Goal: Task Accomplishment & Management: Manage account settings

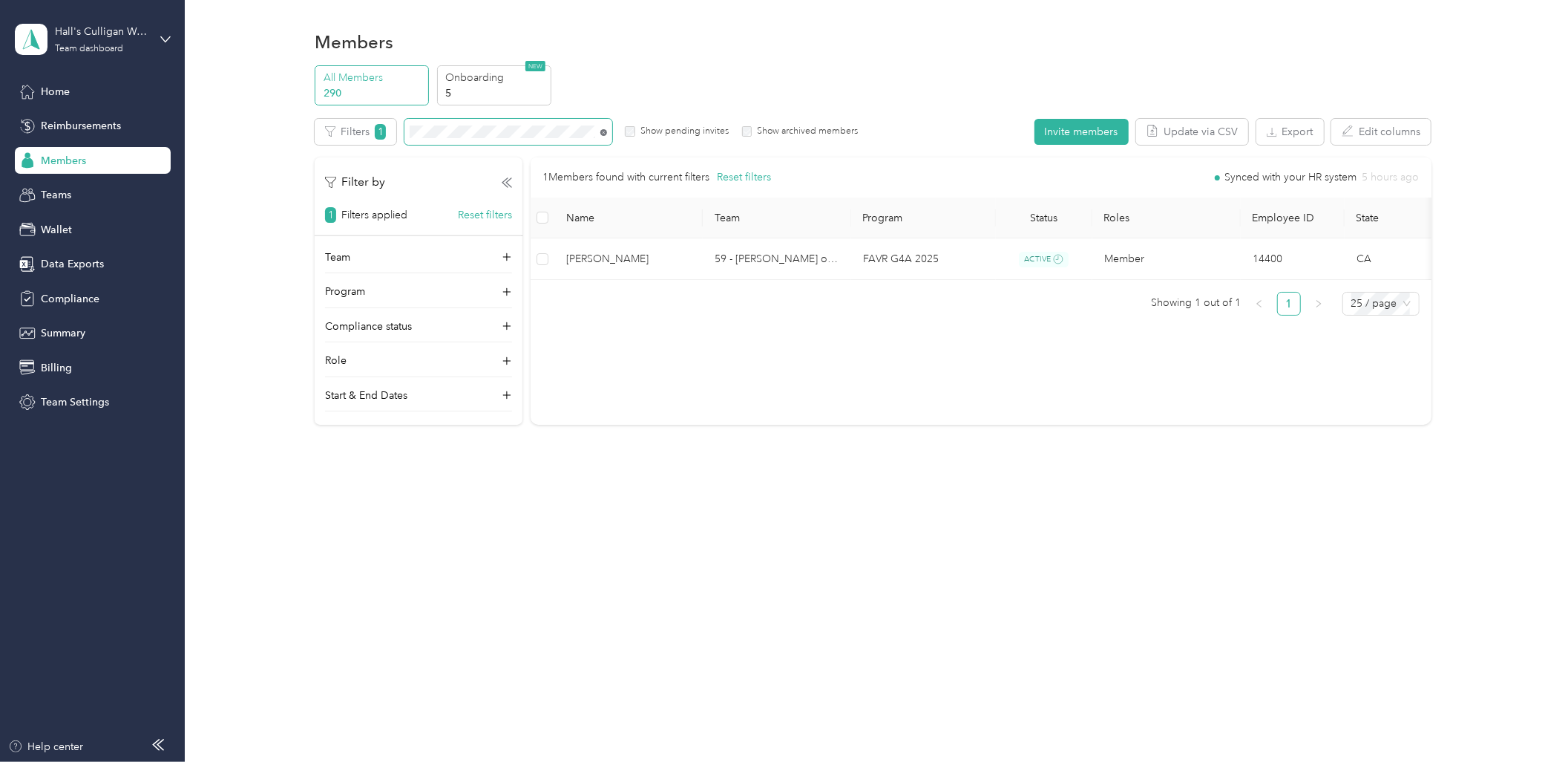
click at [605, 132] on icon at bounding box center [603, 132] width 6 height 6
click at [71, 138] on div "Reimbursements" at bounding box center [92, 126] width 156 height 26
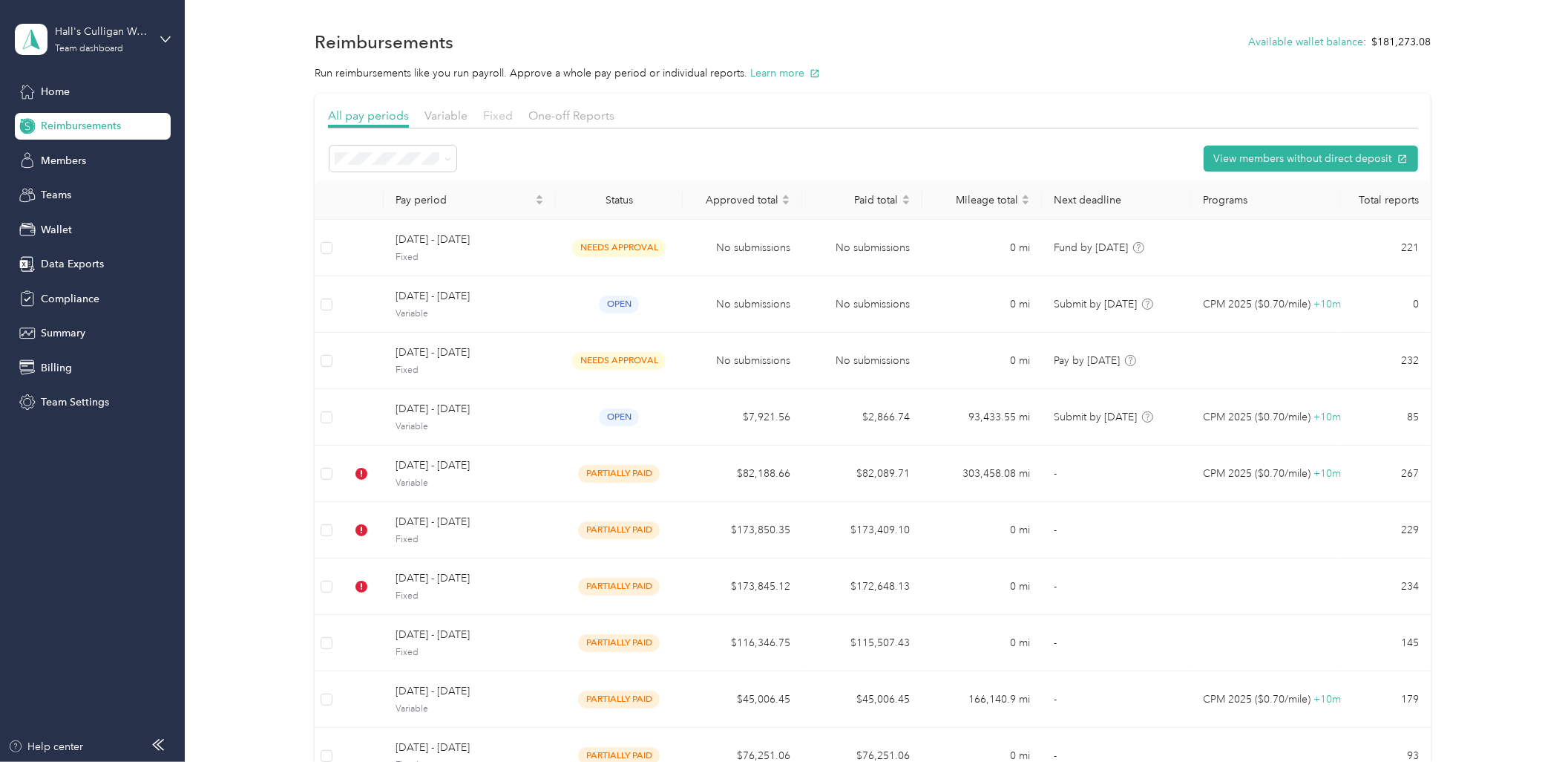
click at [497, 113] on span "Fixed" at bounding box center [497, 116] width 30 height 14
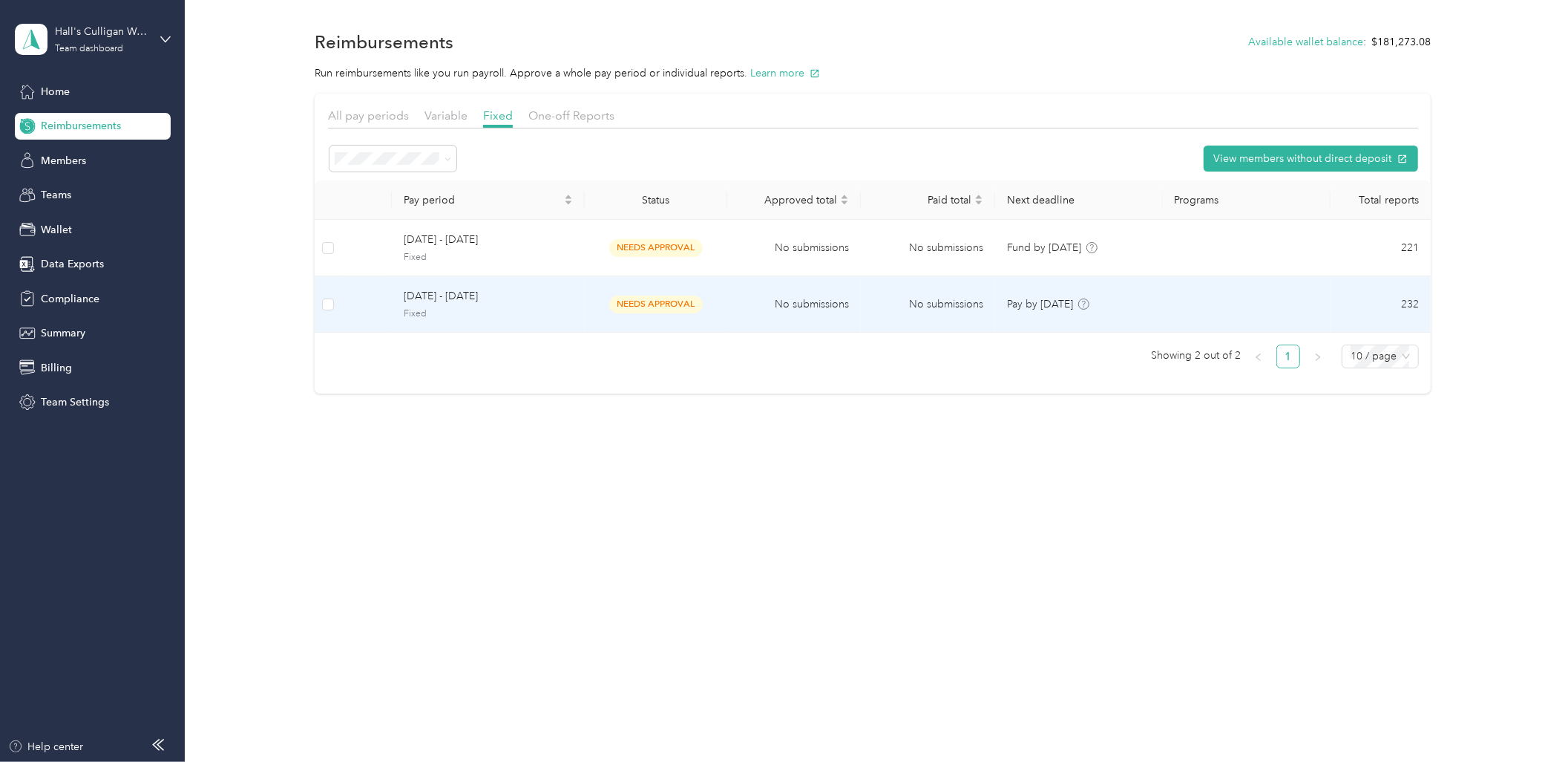
click at [577, 302] on td "[DATE] - [DATE] Fixed" at bounding box center [488, 304] width 193 height 56
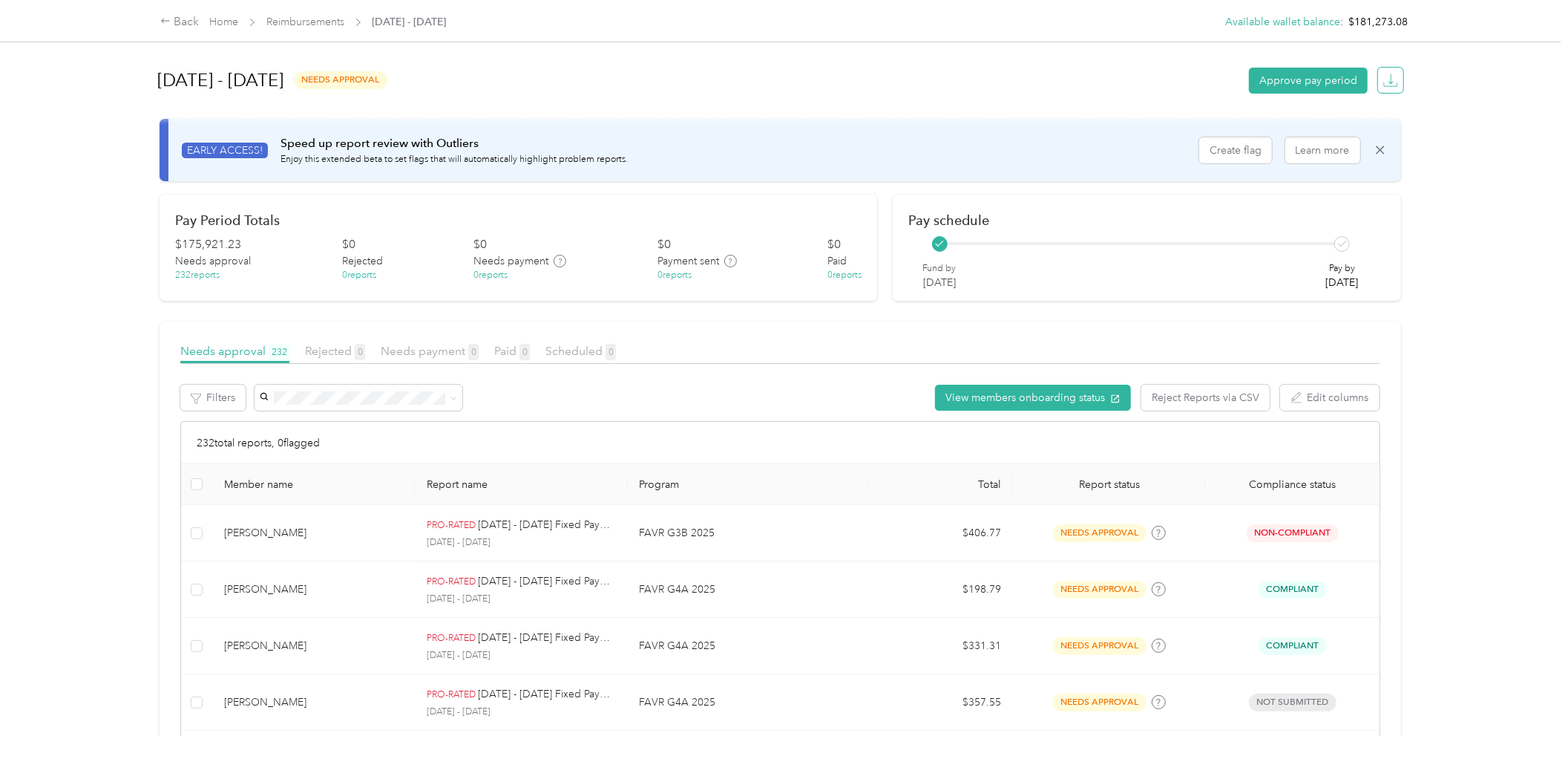
click at [1393, 84] on span "button" at bounding box center [1391, 81] width 20 height 20
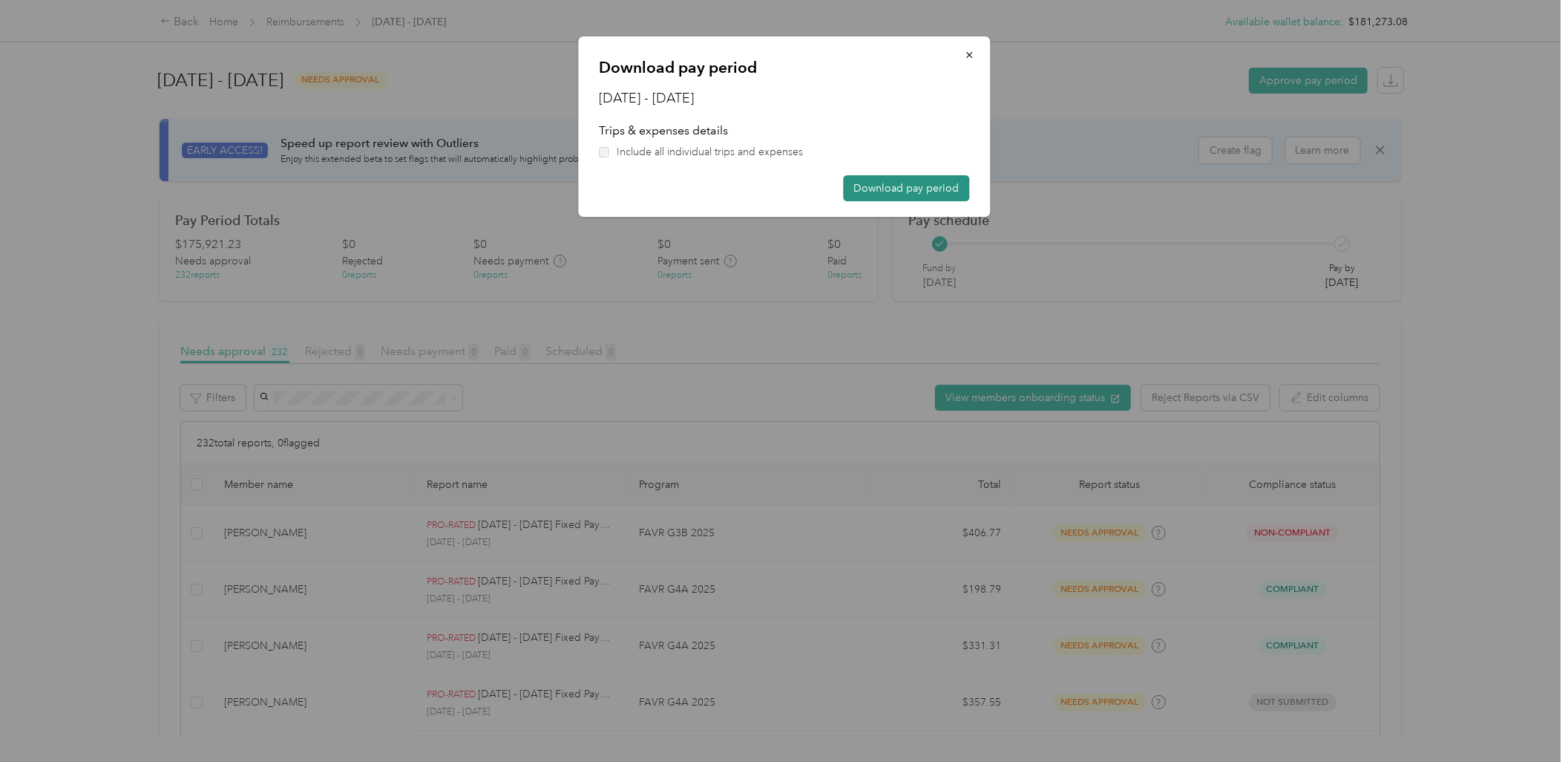
click at [945, 193] on button "Download pay period" at bounding box center [906, 188] width 126 height 26
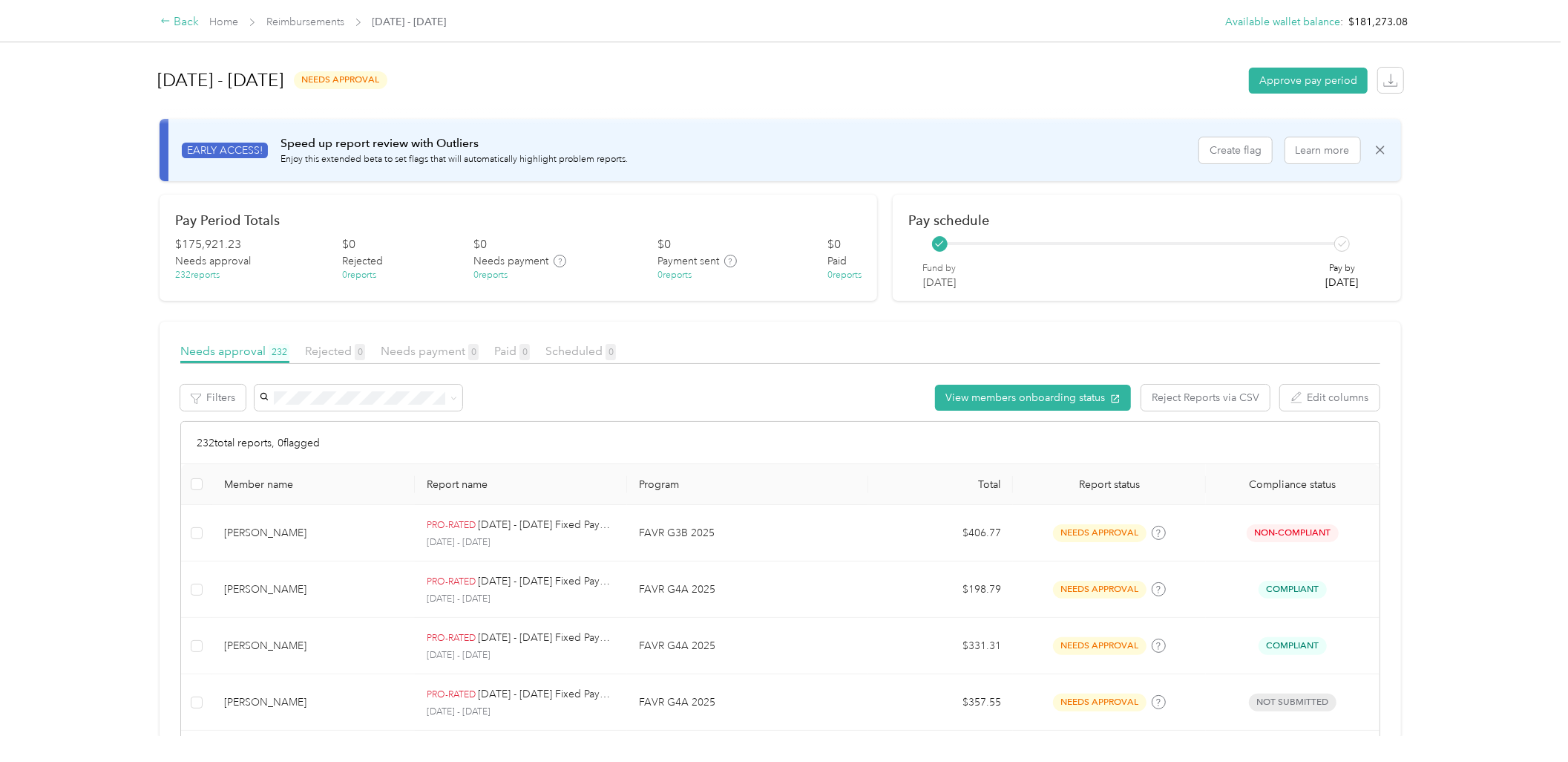
click at [175, 19] on div "Back" at bounding box center [179, 23] width 39 height 18
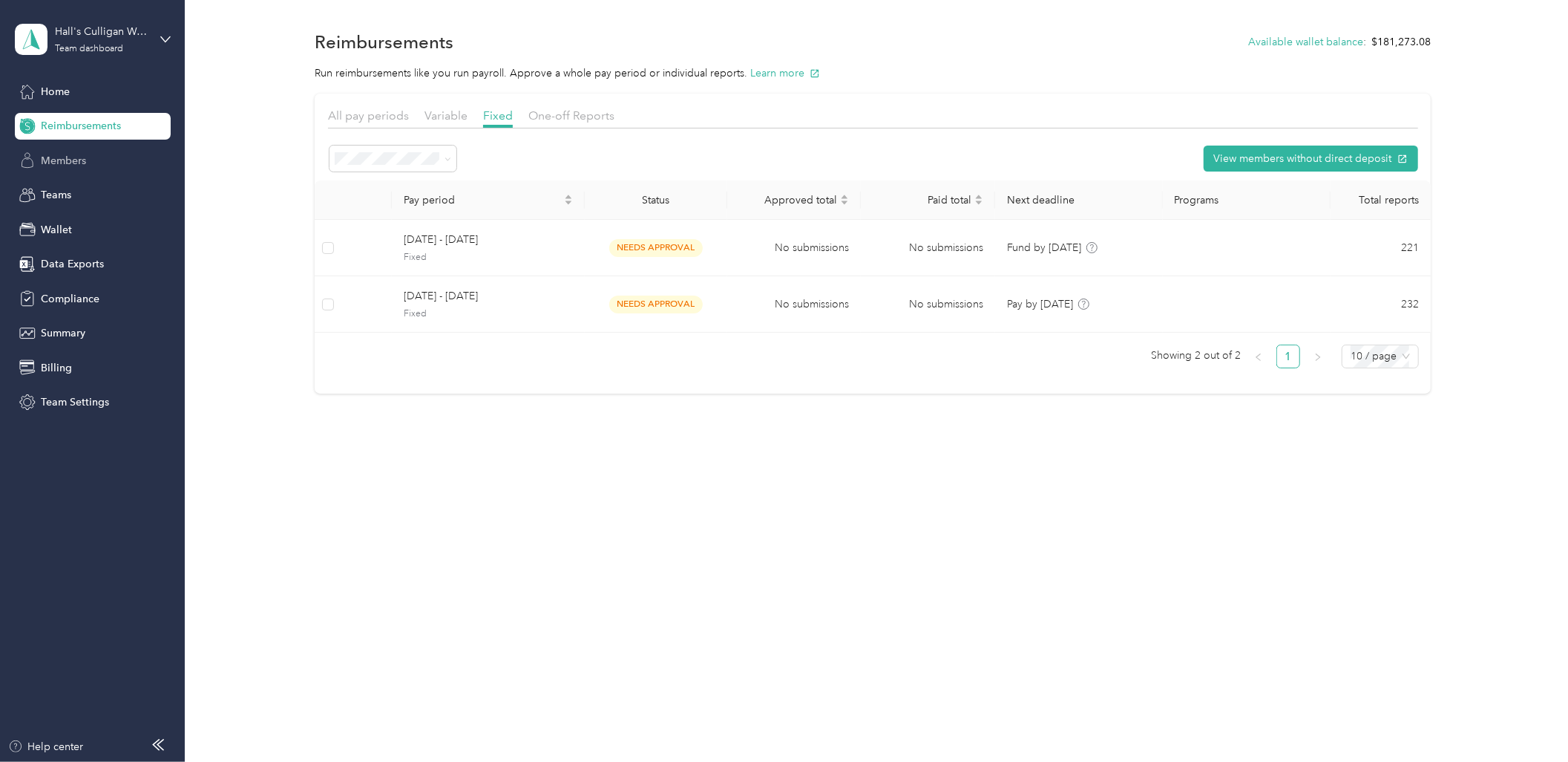
click at [60, 153] on span "Members" at bounding box center [63, 160] width 45 height 15
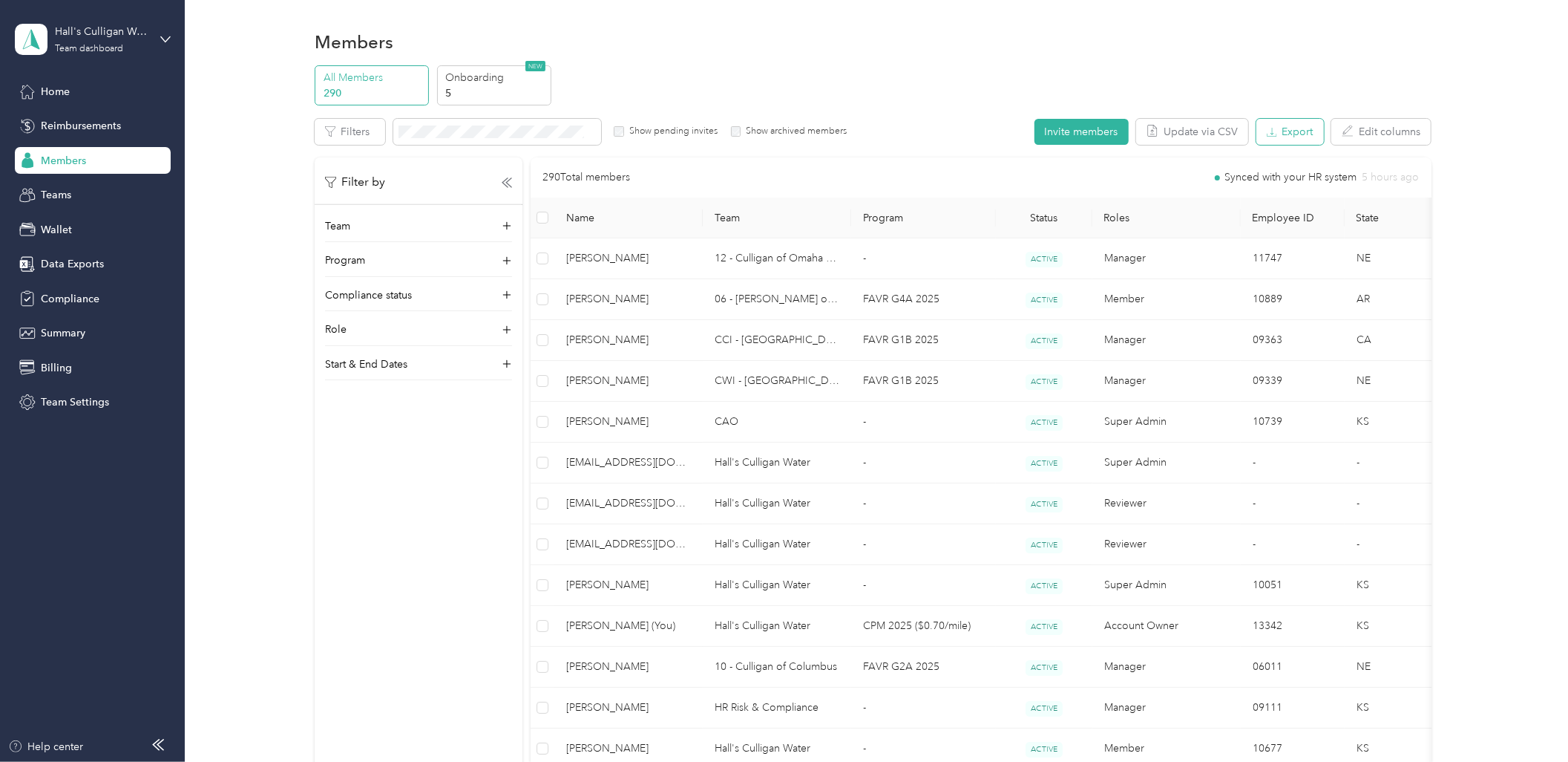
click at [1288, 127] on button "Export" at bounding box center [1290, 131] width 68 height 26
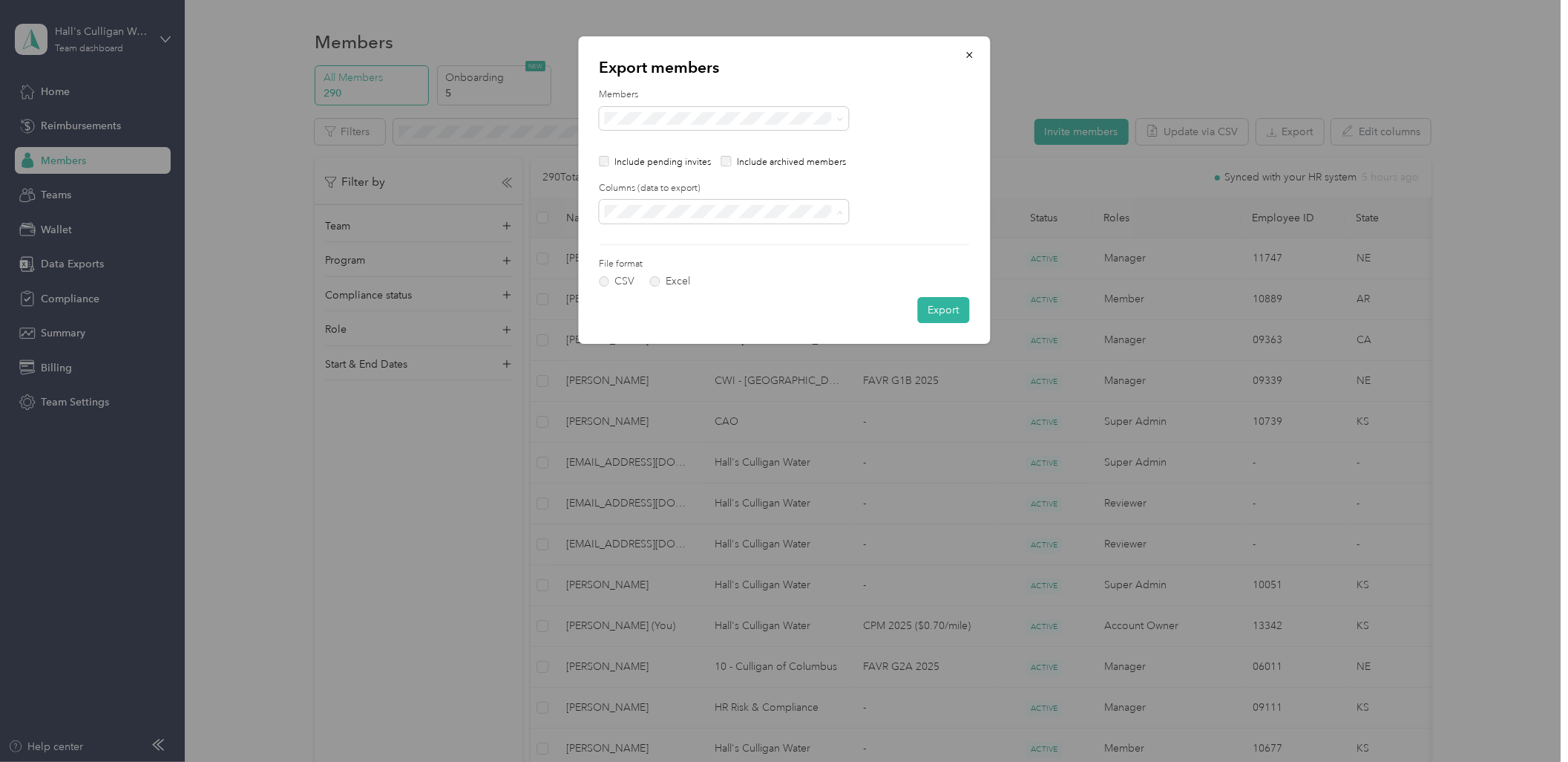
click at [647, 254] on li "All columns" at bounding box center [723, 264] width 249 height 26
click at [658, 285] on label "Excel" at bounding box center [670, 281] width 40 height 10
click at [965, 314] on button "Export" at bounding box center [943, 310] width 52 height 26
